Goal: Information Seeking & Learning: Learn about a topic

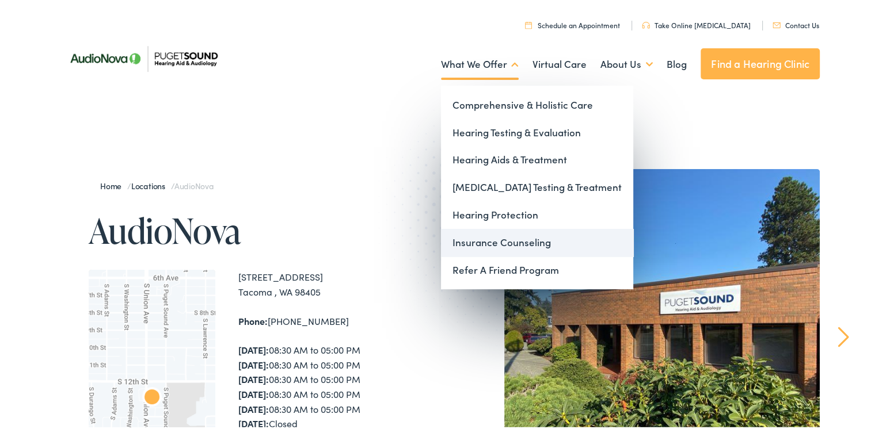
click at [479, 246] on link "Insurance Counseling" at bounding box center [537, 241] width 192 height 28
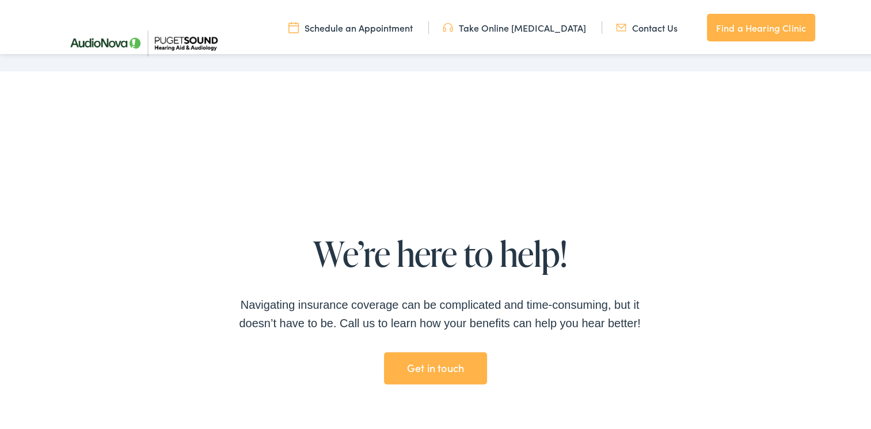
scroll to position [1977, 0]
